Goal: Find specific page/section: Find specific page/section

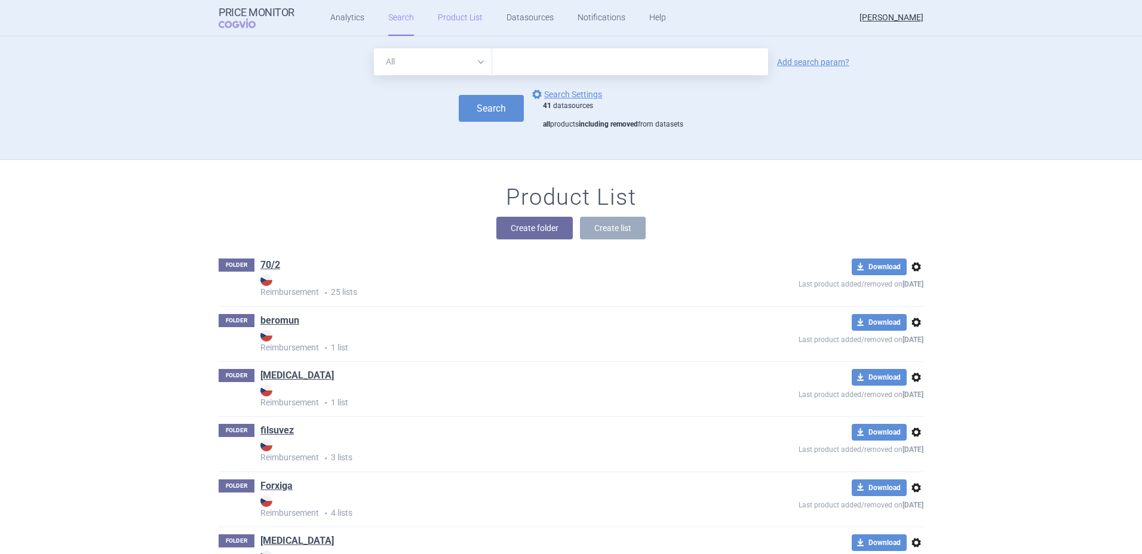
click at [466, 14] on link "Product List" at bounding box center [460, 18] width 45 height 36
click at [563, 62] on input "text" at bounding box center [630, 61] width 276 height 27
type input "[MEDICAL_DATA]"
click button "Search" at bounding box center [491, 108] width 65 height 27
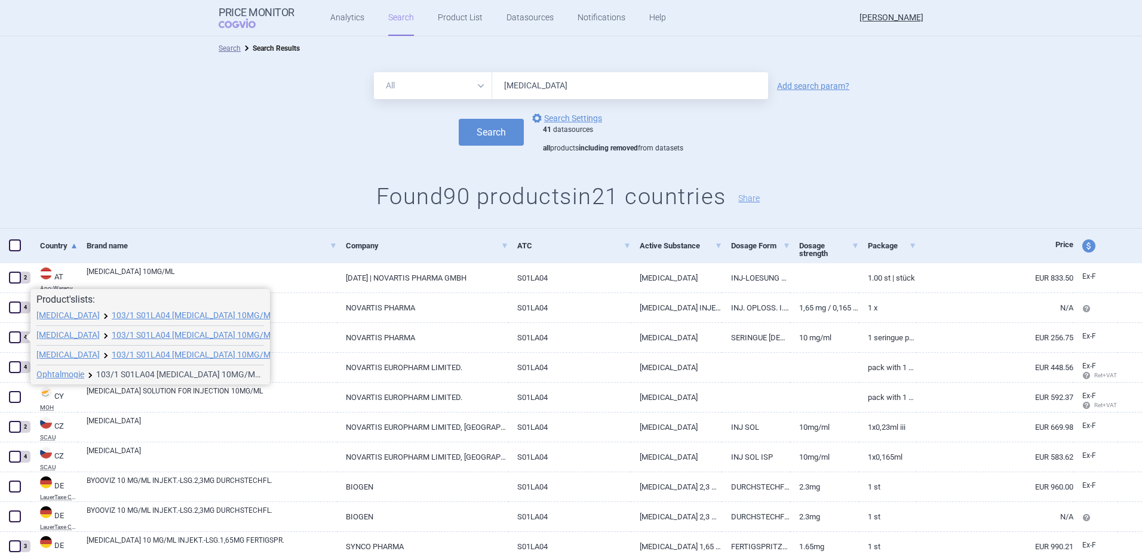
click at [126, 372] on link "103/1 S01LA04 [MEDICAL_DATA] 10MG/ML INJ SOL ISP 1X0,165ML ISP, 194569" at bounding box center [179, 374] width 167 height 8
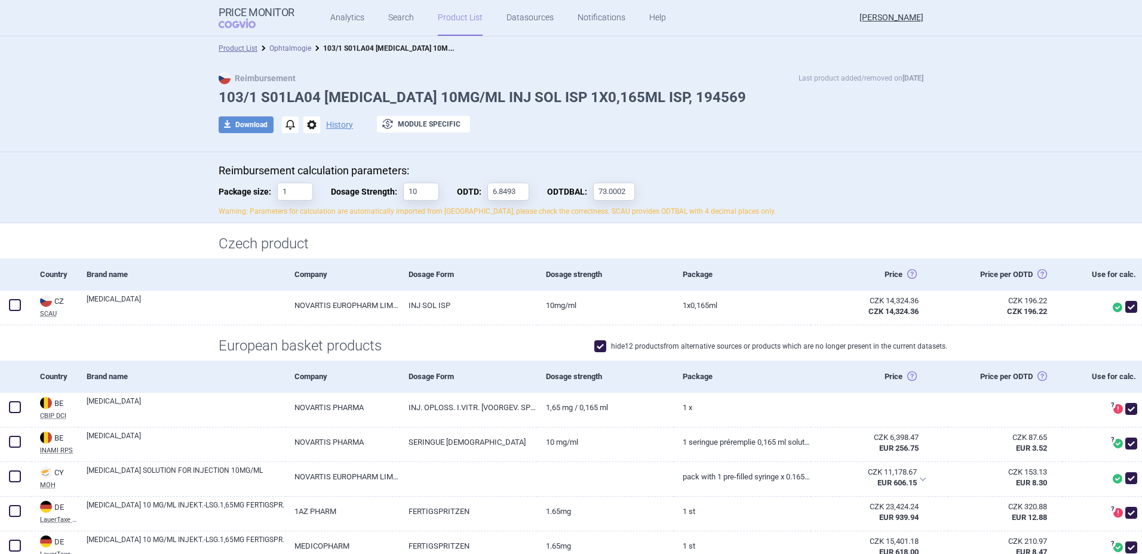
click at [296, 51] on link "Ophtalmogie" at bounding box center [290, 48] width 42 height 8
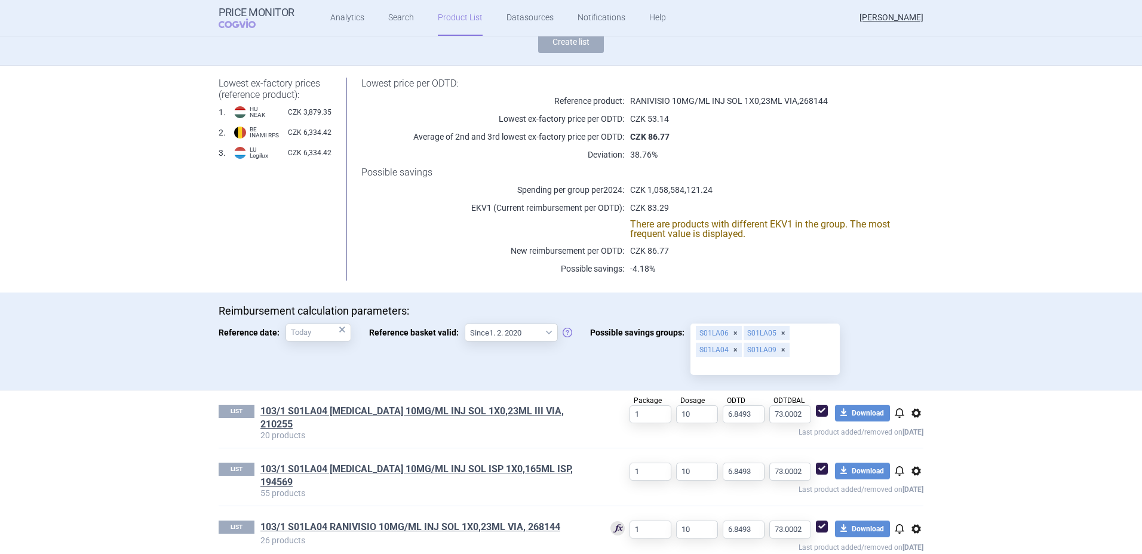
scroll to position [105, 0]
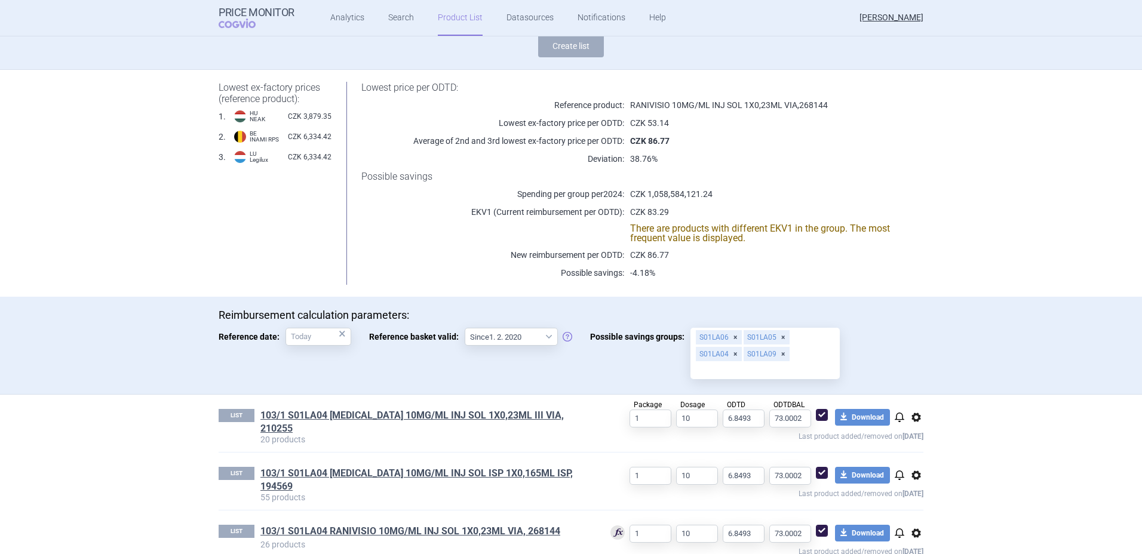
click at [457, 18] on link "Product List" at bounding box center [460, 18] width 45 height 36
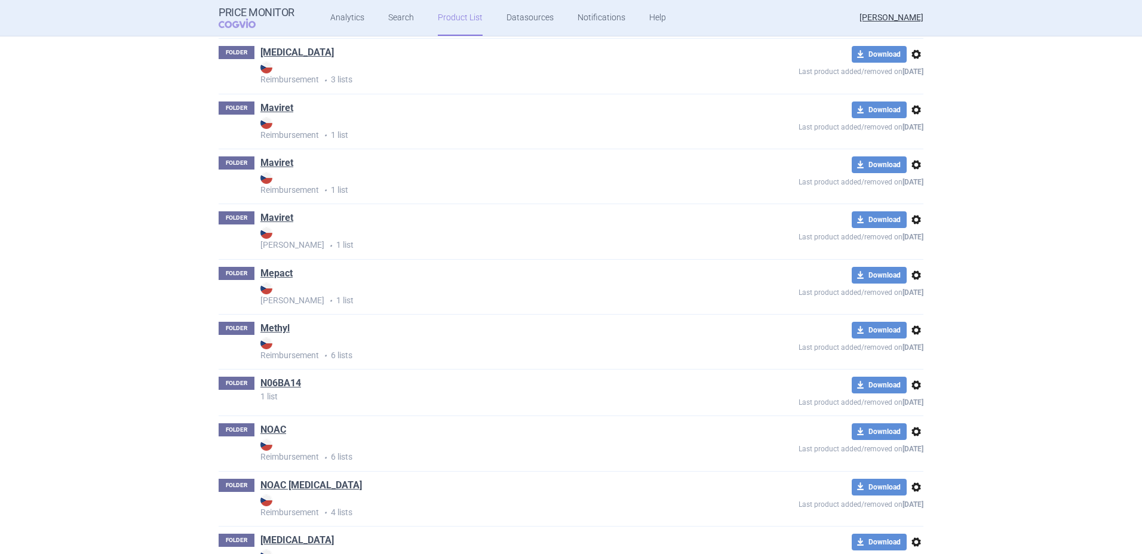
scroll to position [5260, 0]
